Goal: Task Accomplishment & Management: Use online tool/utility

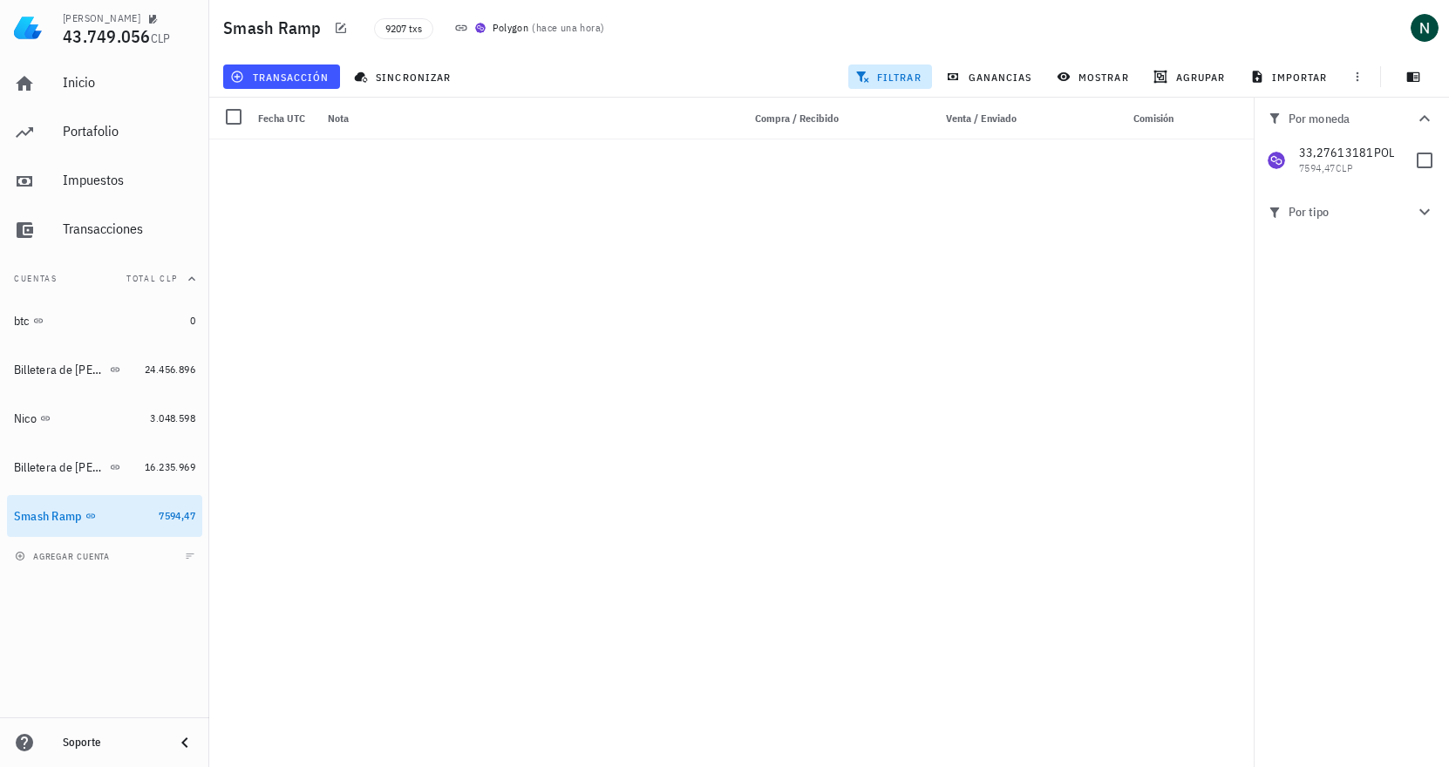
scroll to position [313075, 0]
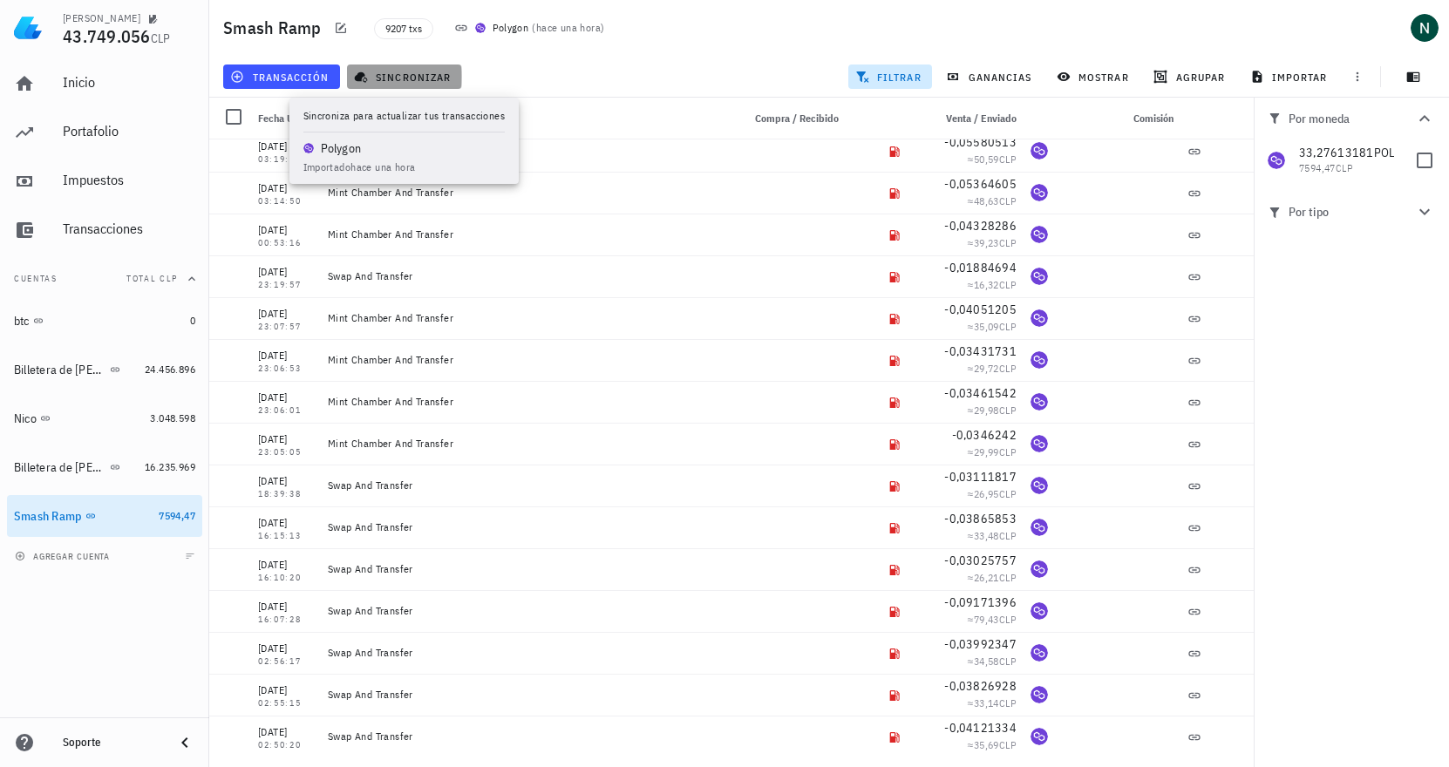
click at [405, 76] on span "sincronizar" at bounding box center [403, 77] width 93 height 14
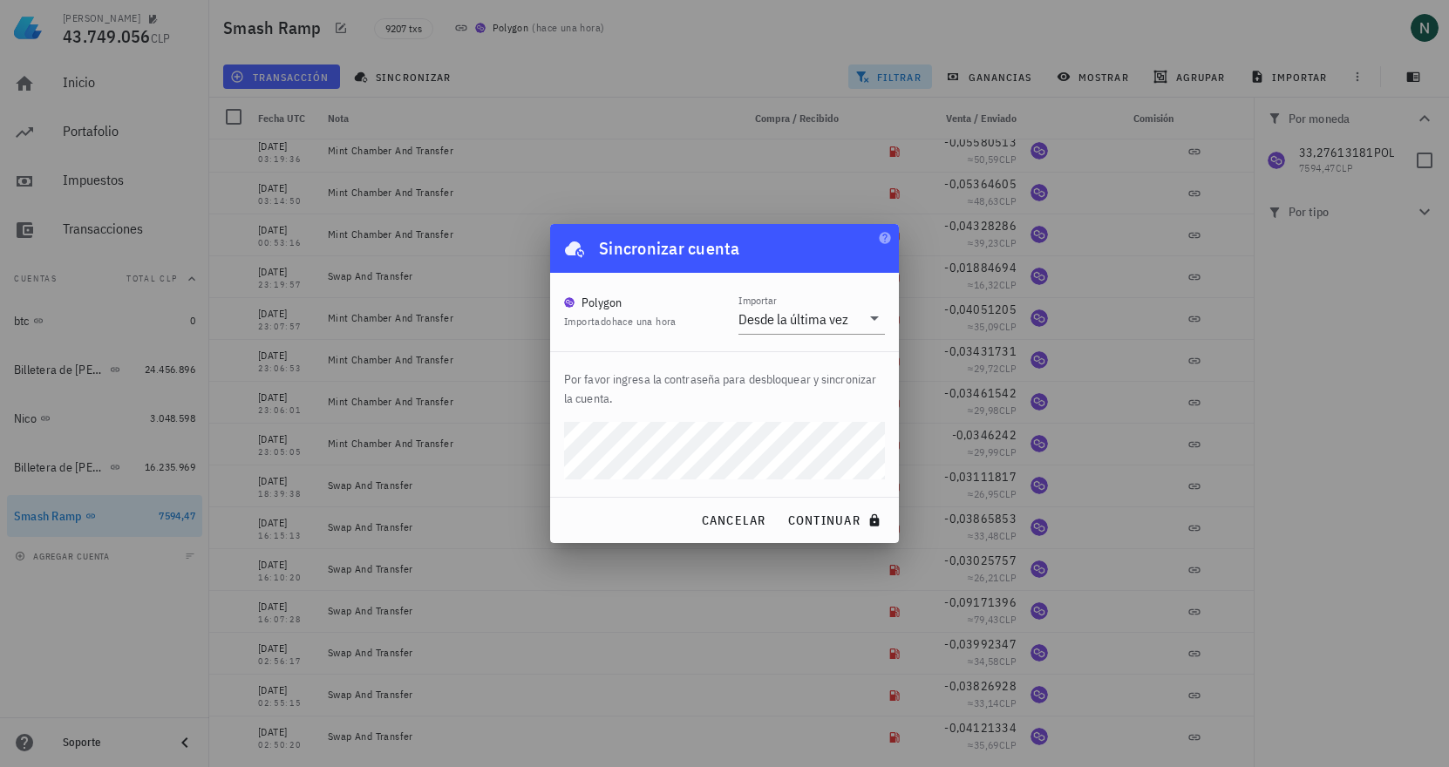
click at [629, 199] on div at bounding box center [724, 383] width 1449 height 767
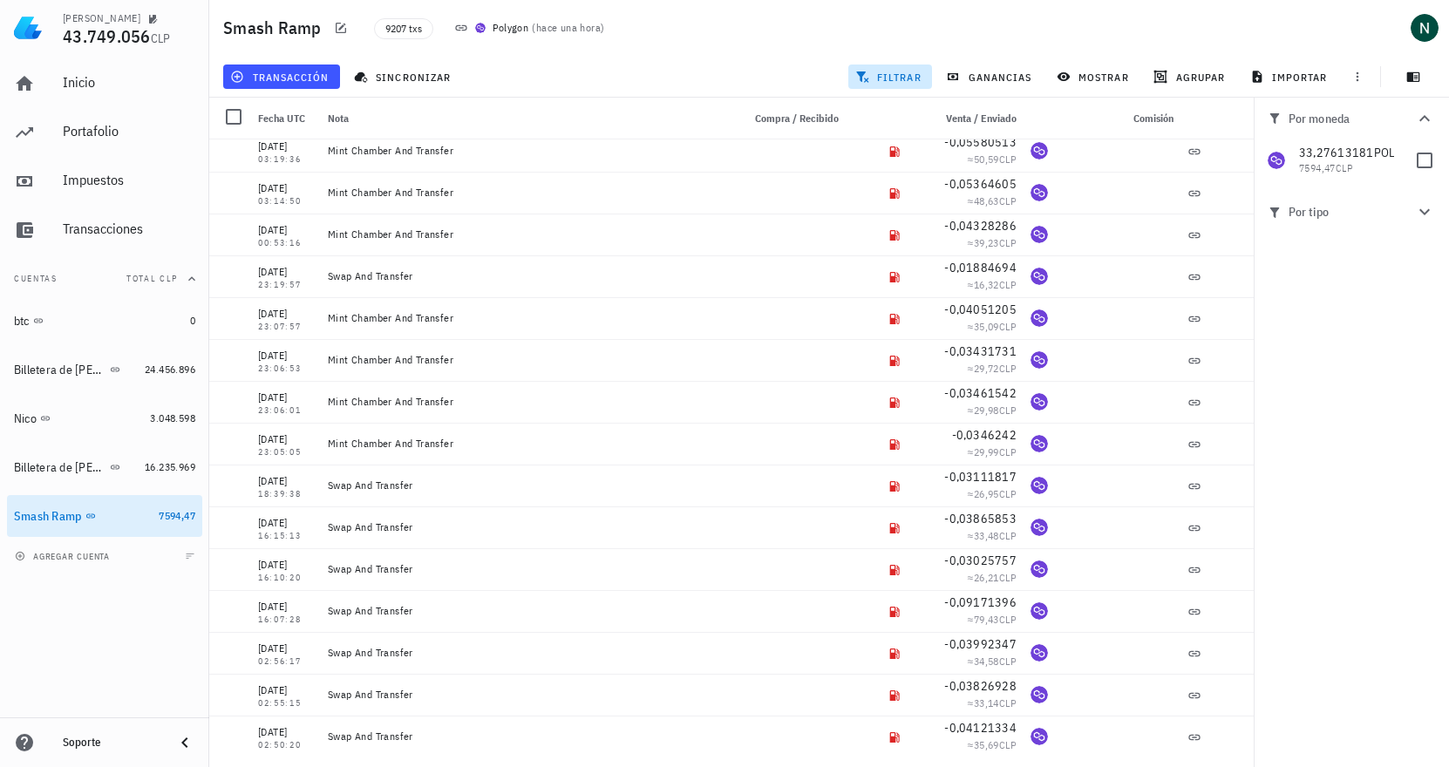
click at [614, 61] on div "transacción sincronizar filtrar ganancias mostrar [GEOGRAPHIC_DATA] importar" at bounding box center [829, 77] width 1219 height 42
click at [87, 234] on div "Transacciones" at bounding box center [129, 229] width 133 height 17
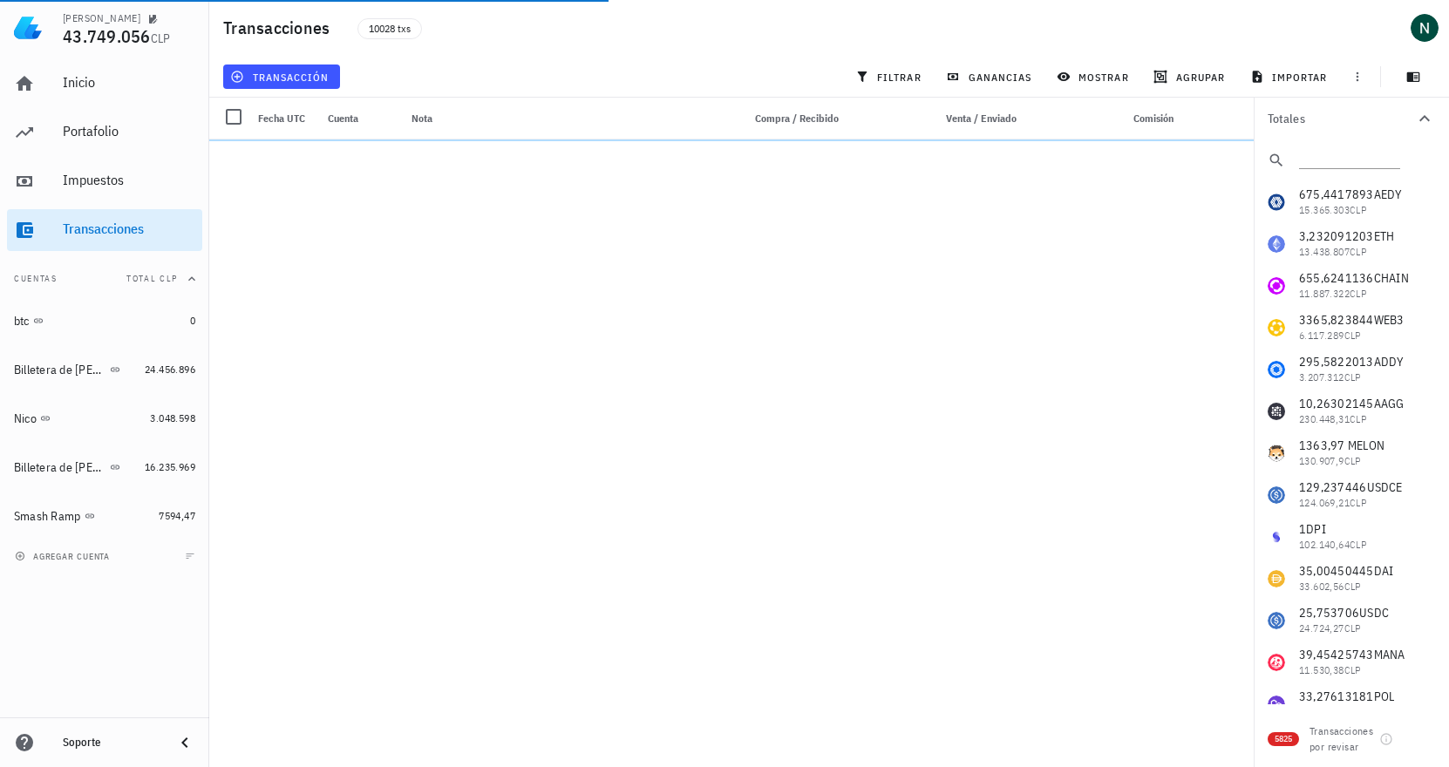
click at [1423, 119] on icon "button" at bounding box center [1425, 118] width 10 height 6
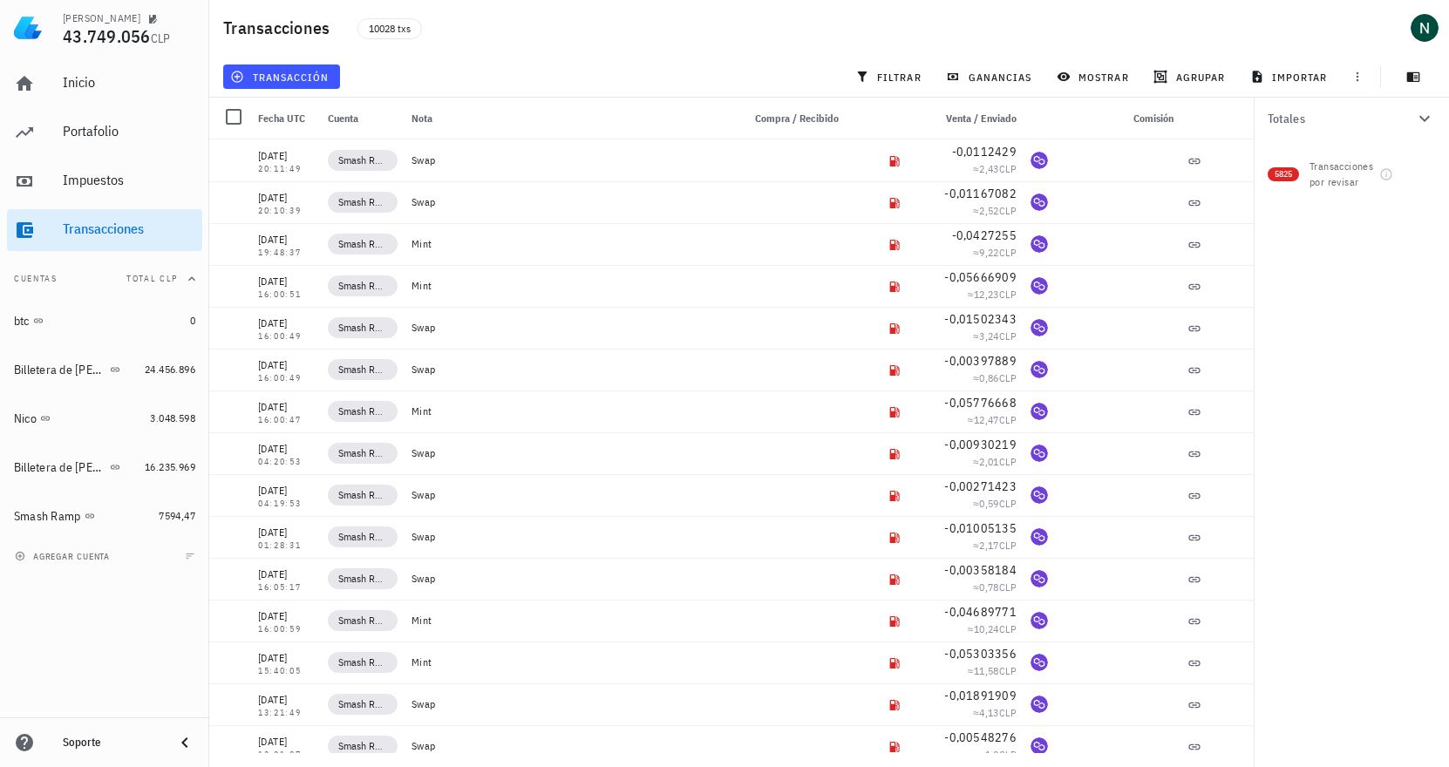
click at [814, 114] on span "Compra / Recibido" at bounding box center [797, 118] width 84 height 13
click at [1421, 112] on icon "button" at bounding box center [1424, 118] width 21 height 21
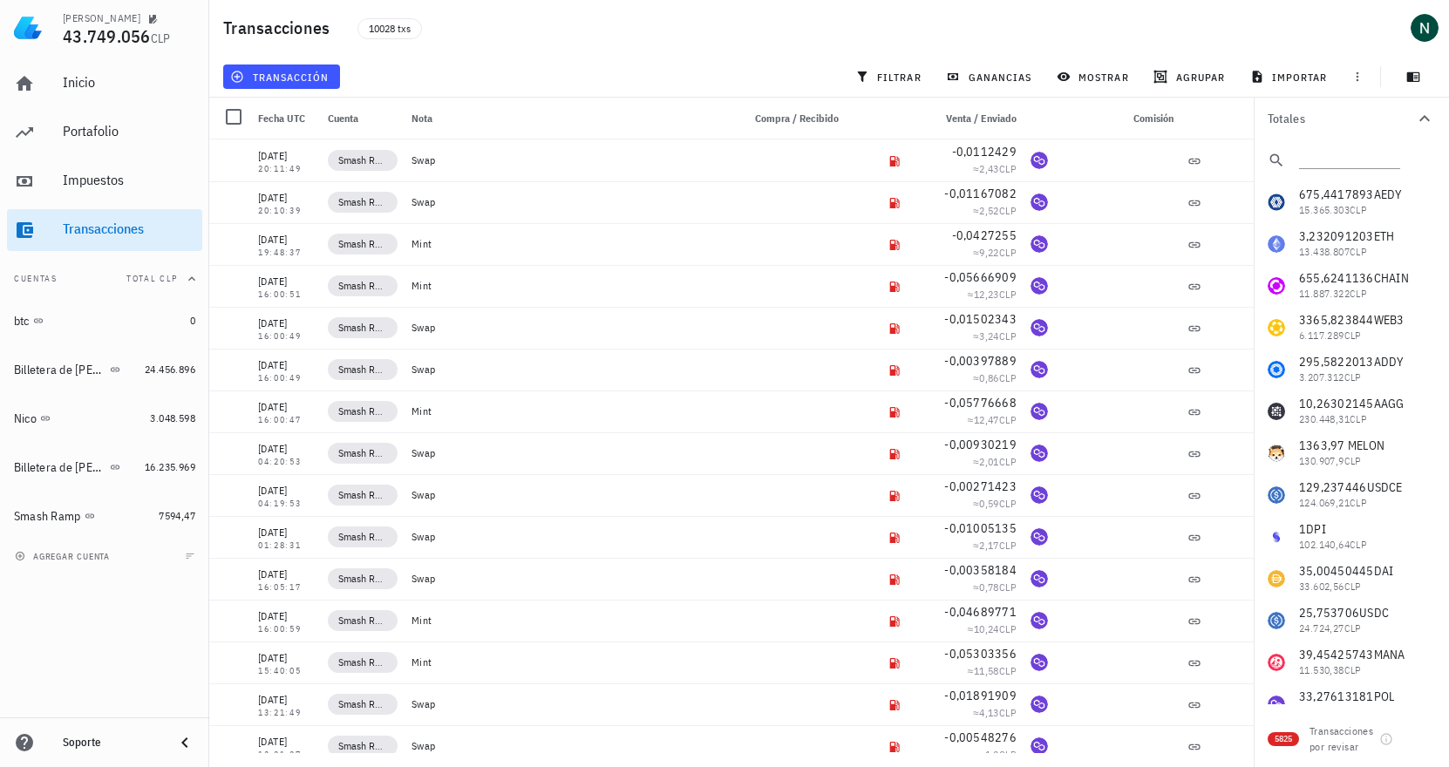
click at [515, 58] on div "transacción filtrar ganancias mostrar [GEOGRAPHIC_DATA] importar" at bounding box center [829, 77] width 1219 height 42
click at [50, 517] on div "Smash Ramp" at bounding box center [47, 516] width 67 height 15
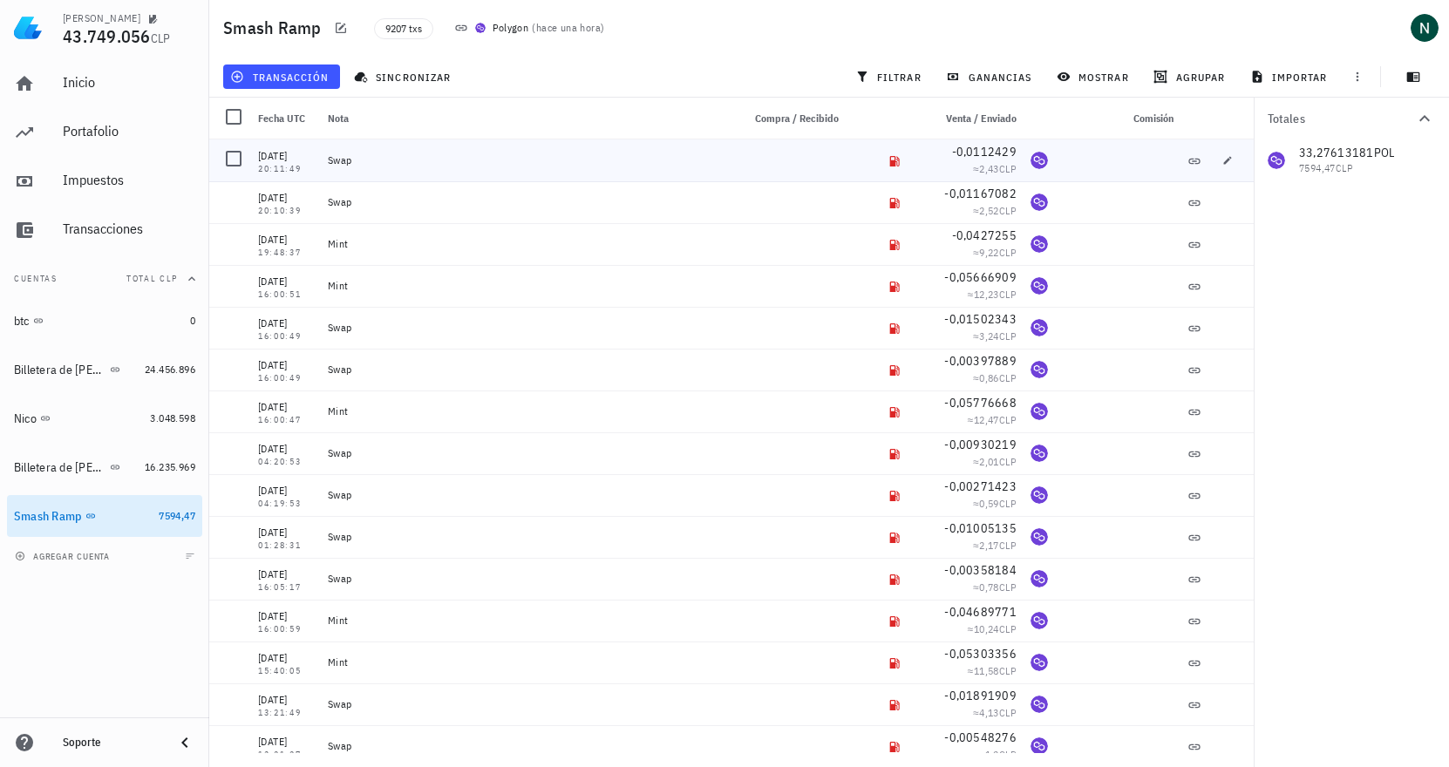
click at [350, 166] on div "Swap" at bounding box center [527, 160] width 399 height 14
click at [888, 162] on icon at bounding box center [895, 161] width 14 height 14
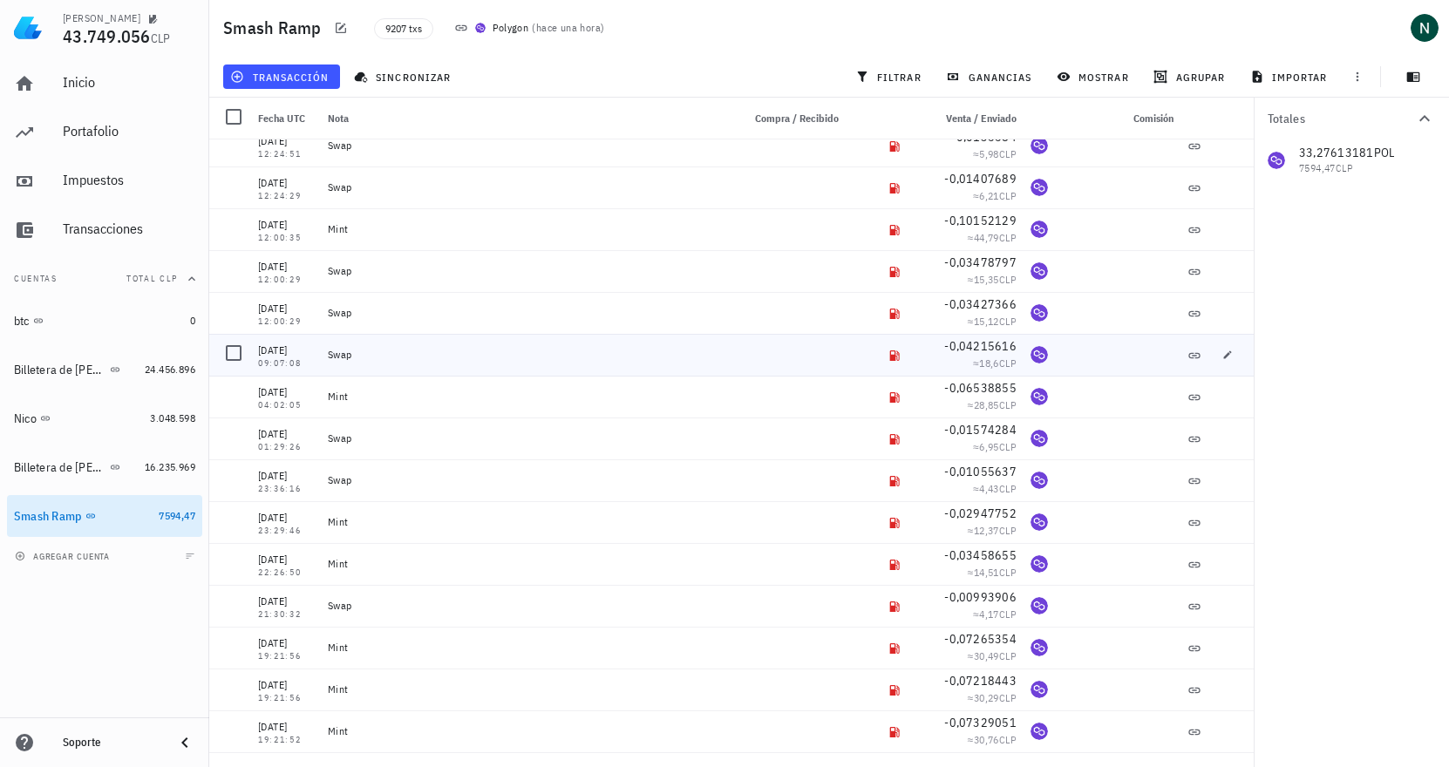
scroll to position [129177, 0]
click at [903, 70] on span "filtrar" at bounding box center [890, 77] width 63 height 14
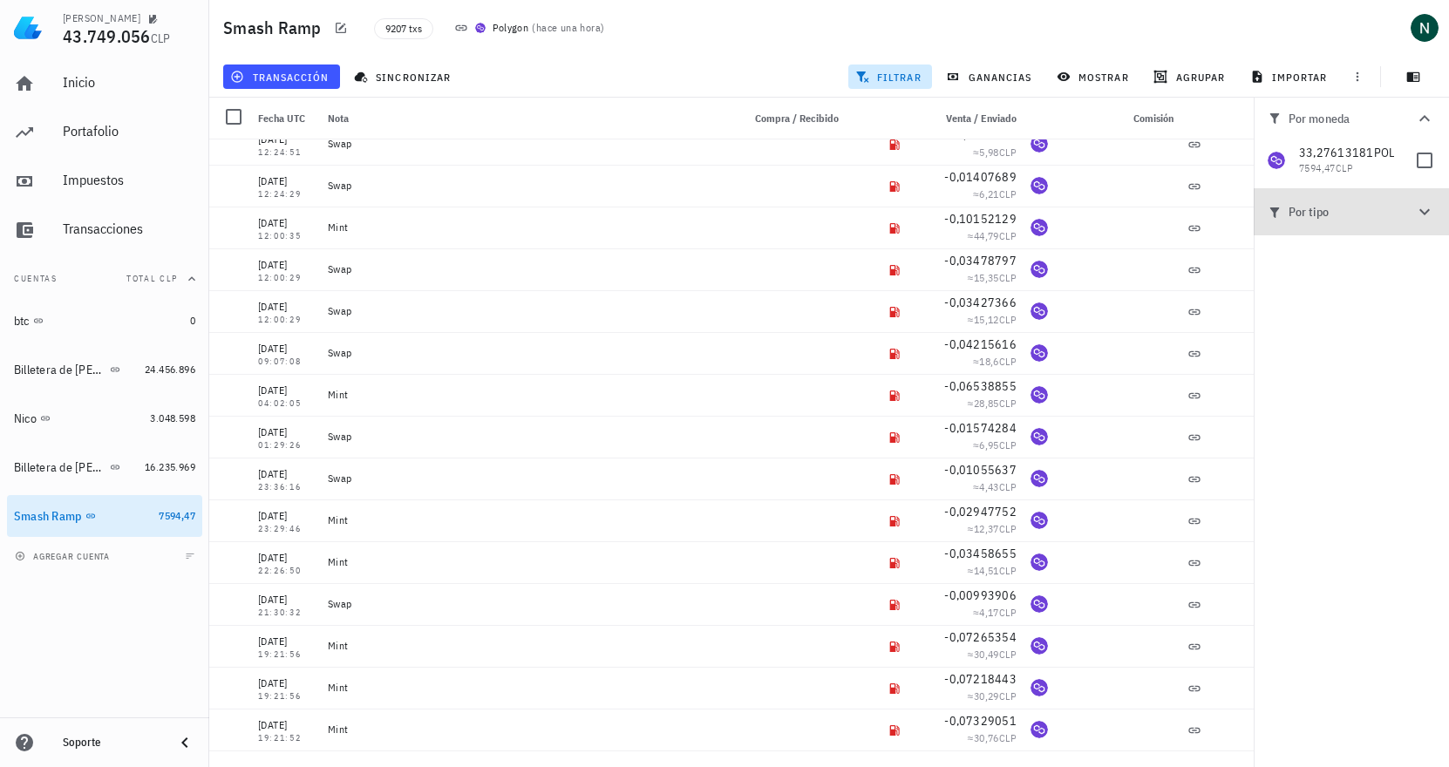
click at [1363, 209] on span "Por tipo" at bounding box center [1341, 211] width 146 height 19
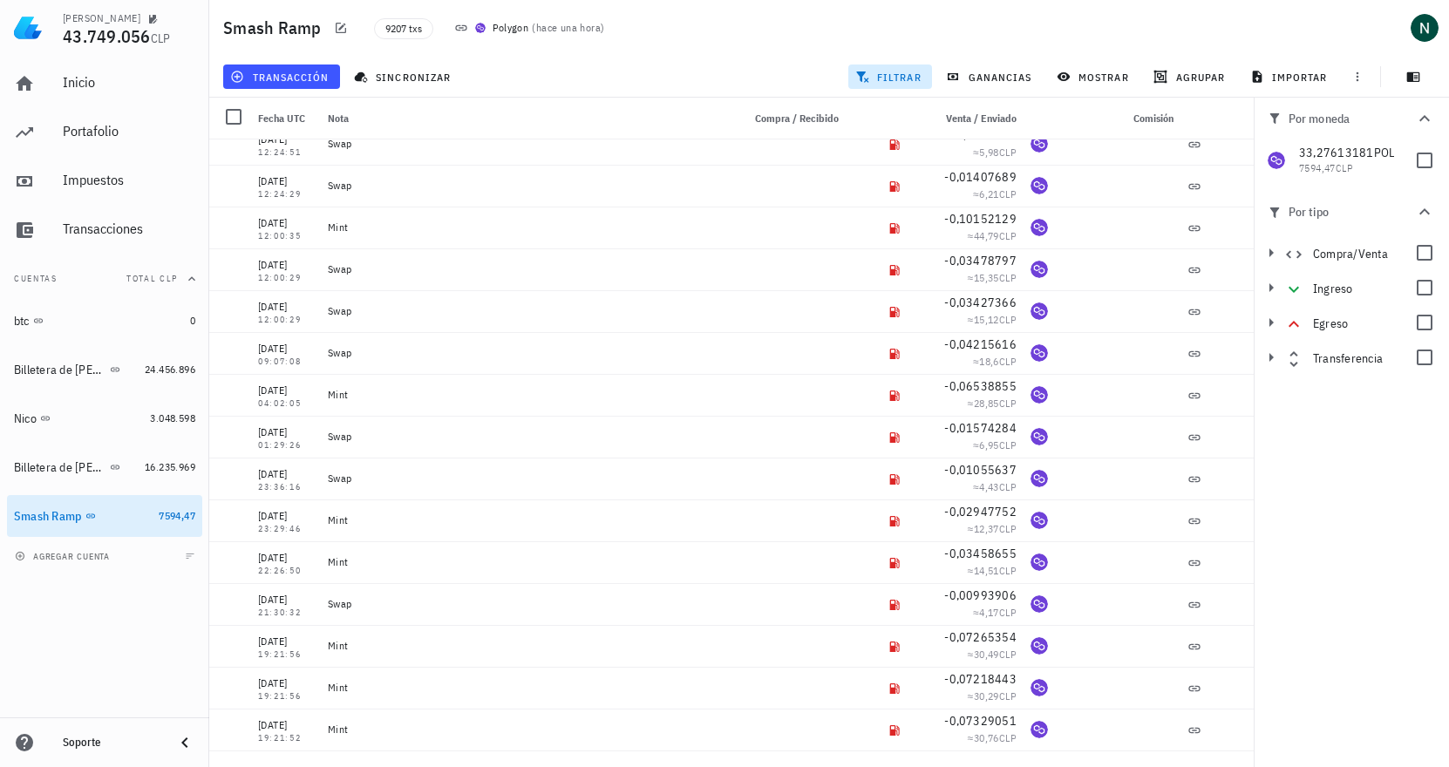
click at [902, 75] on span "filtrar" at bounding box center [890, 77] width 63 height 14
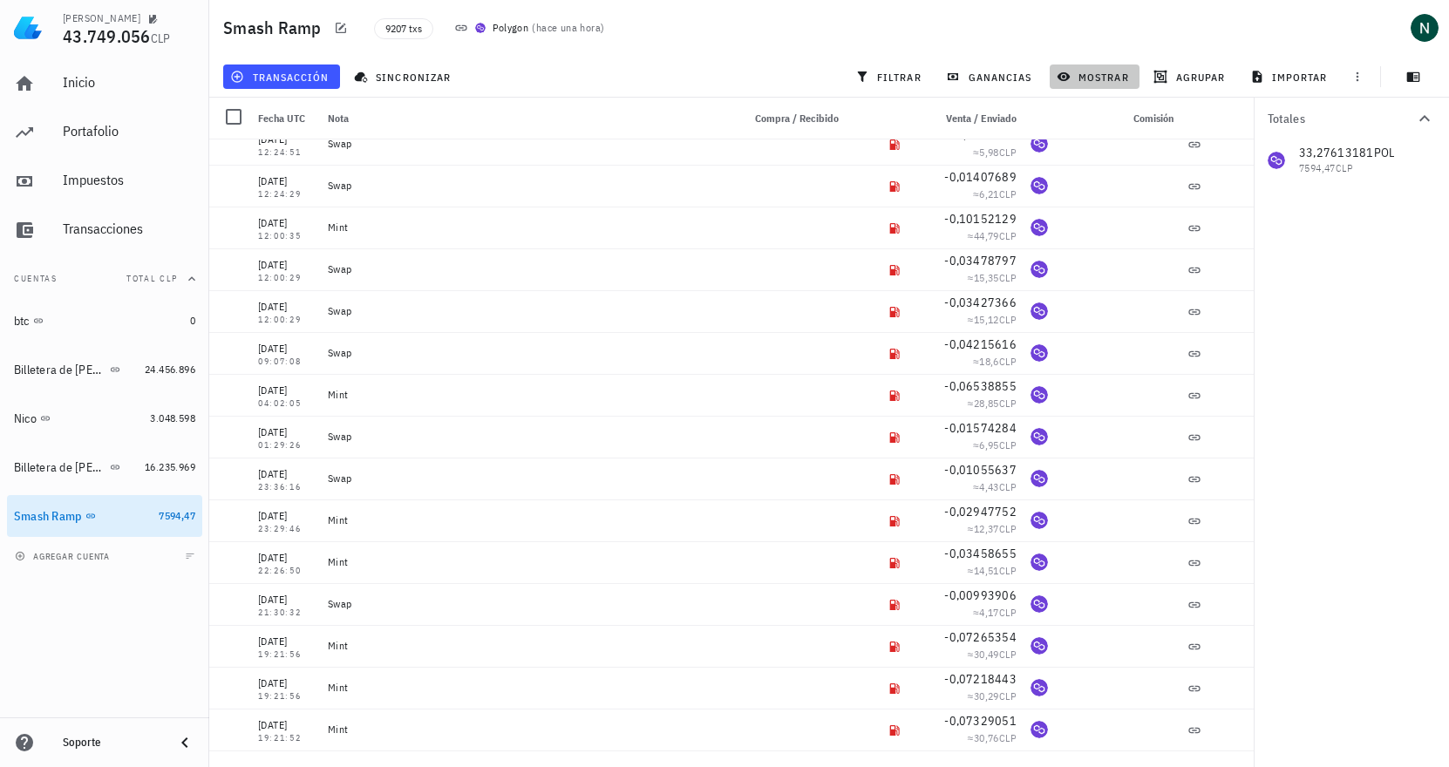
click at [1088, 75] on span "mostrar" at bounding box center [1094, 77] width 69 height 14
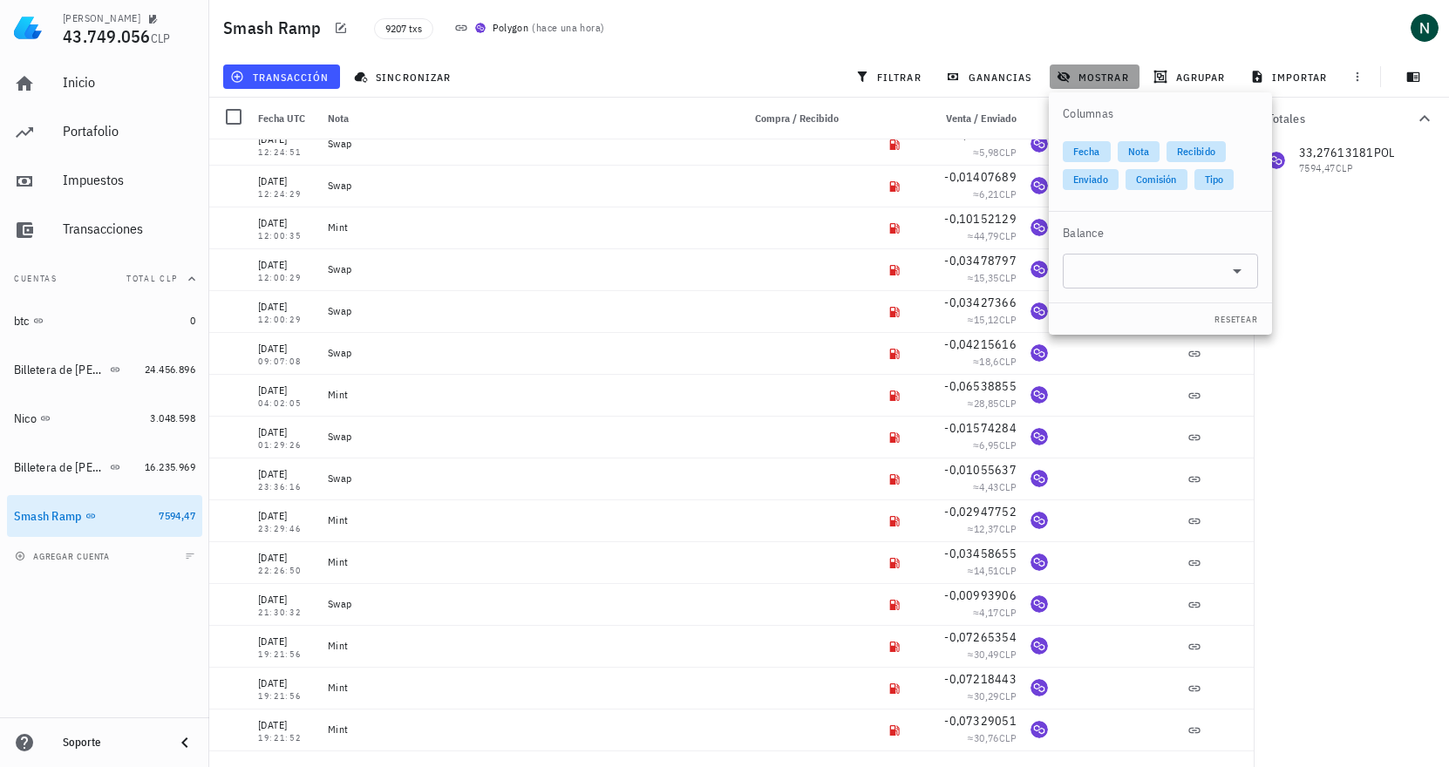
click at [1093, 70] on span "mostrar" at bounding box center [1094, 77] width 69 height 14
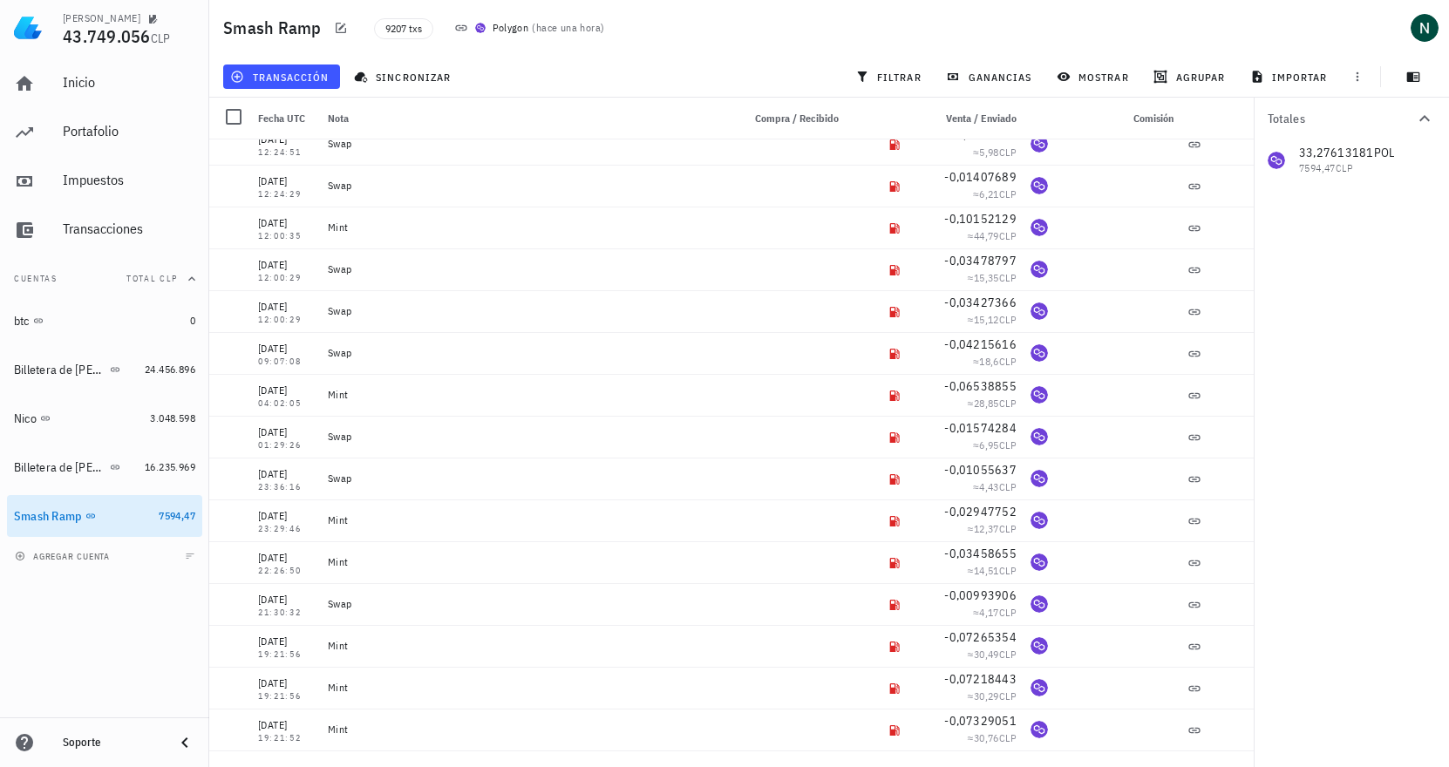
click at [758, 71] on div "transacción sincronizar filtrar ganancias mostrar [GEOGRAPHIC_DATA] importar" at bounding box center [829, 77] width 1219 height 42
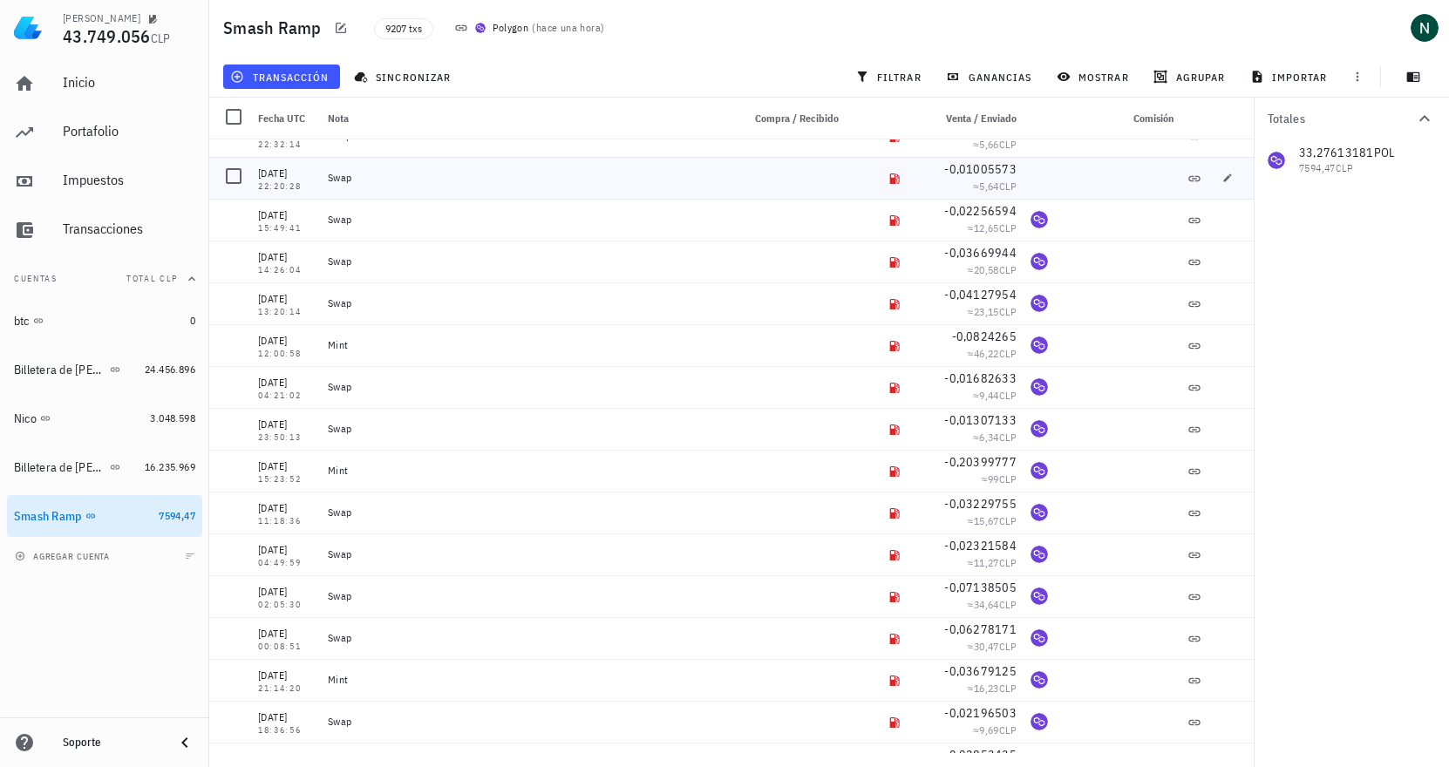
scroll to position [128292, 0]
